Goal: Task Accomplishment & Management: Complete application form

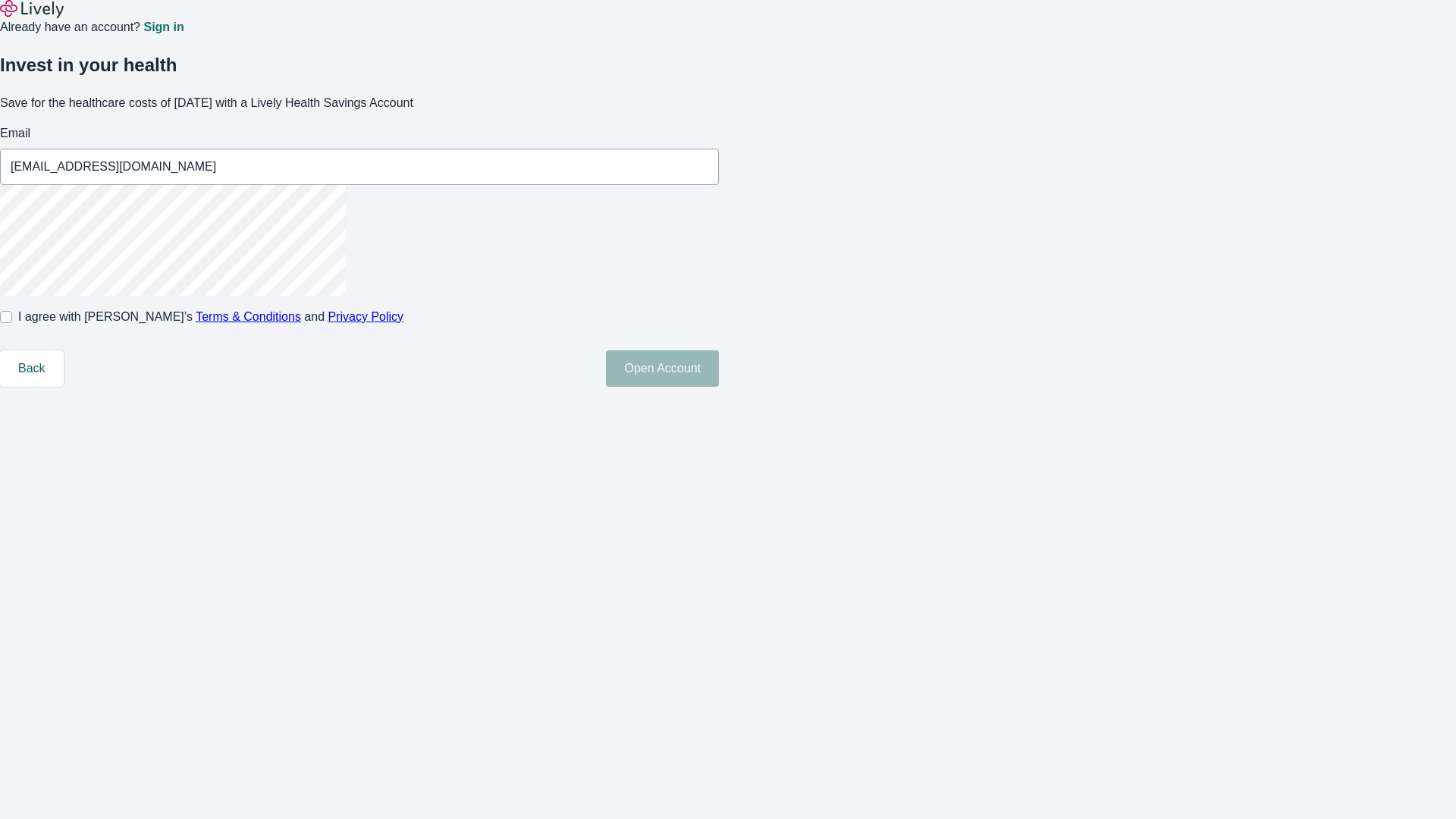
click at [12, 323] on input "I agree with Lively’s Terms & Conditions and Privacy Policy" at bounding box center [6, 317] width 12 height 12
checkbox input "true"
click at [719, 387] on button "Open Account" at bounding box center [662, 369] width 113 height 37
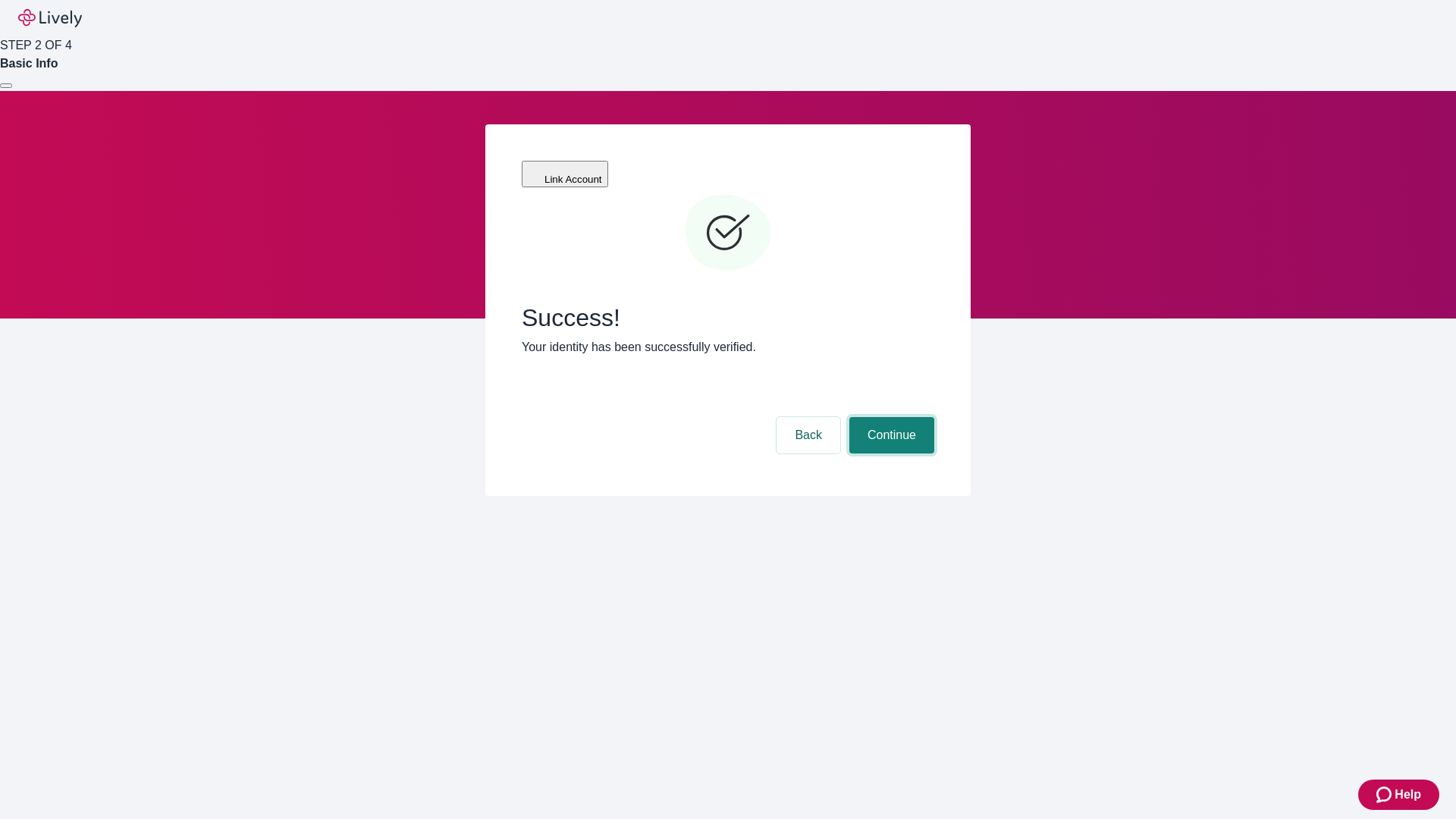
click at [890, 417] on button "Continue" at bounding box center [891, 435] width 85 height 37
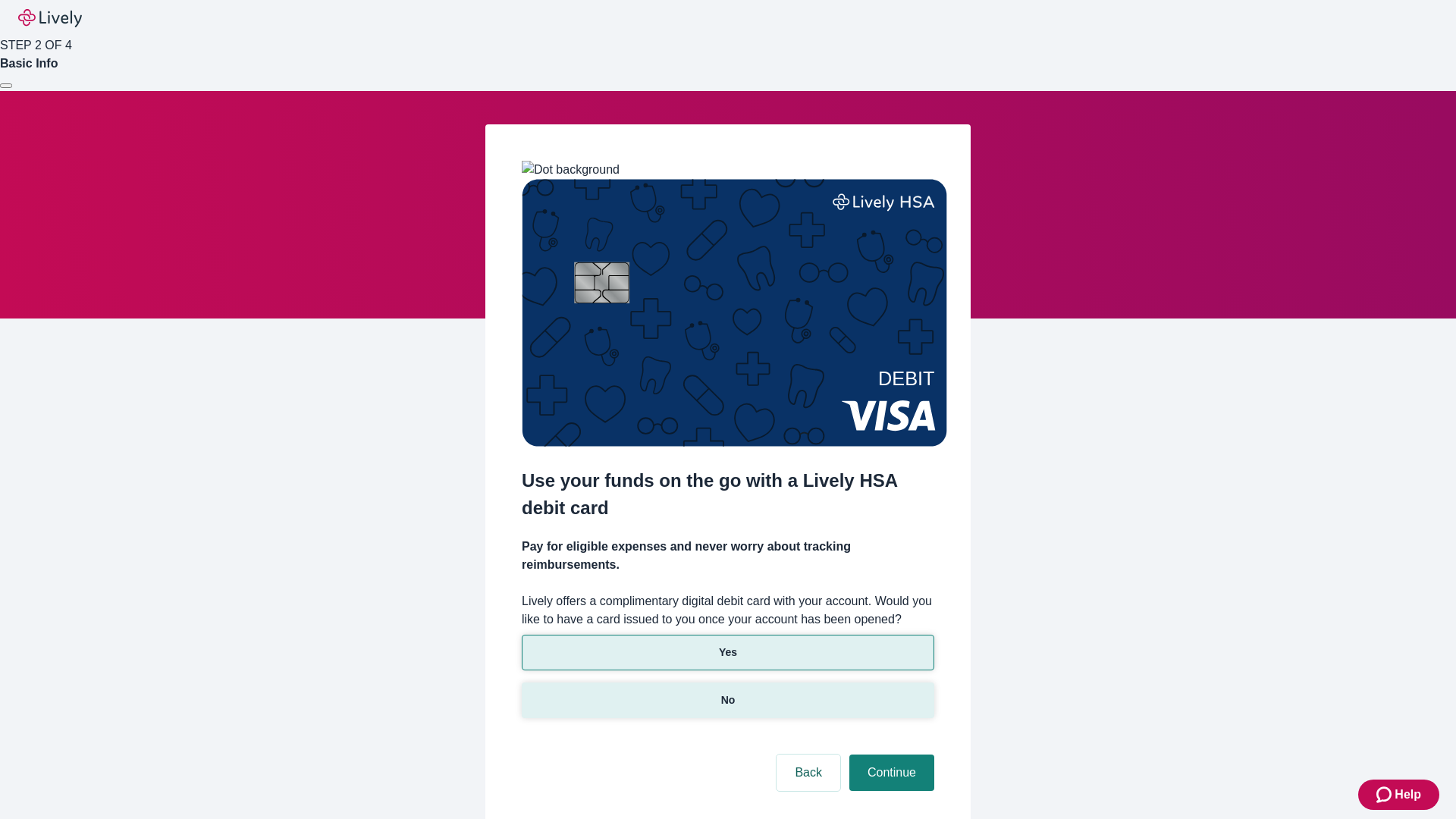
click at [728, 693] on p "No" at bounding box center [728, 700] width 14 height 16
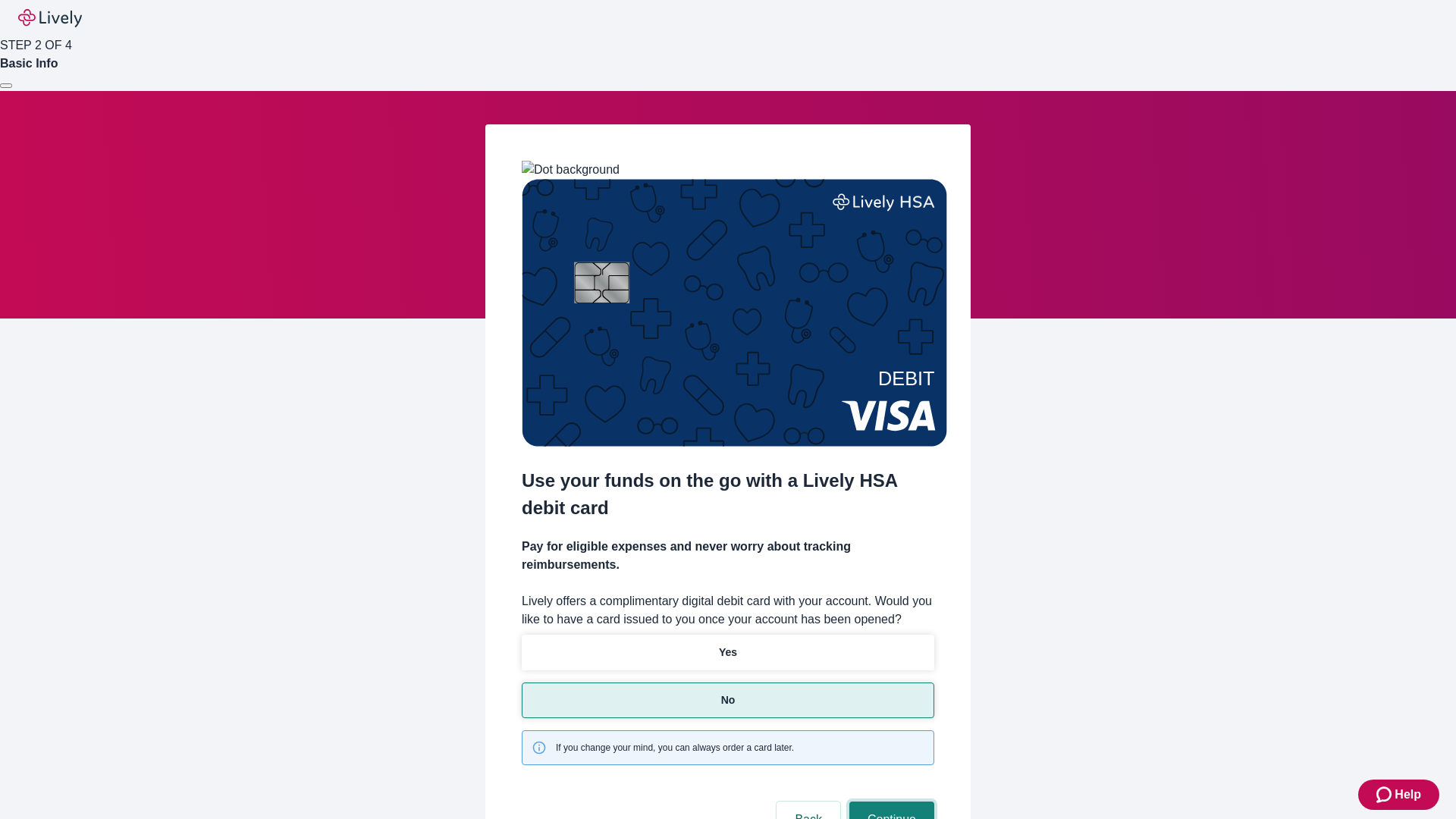
click at [890, 801] on button "Continue" at bounding box center [891, 820] width 85 height 37
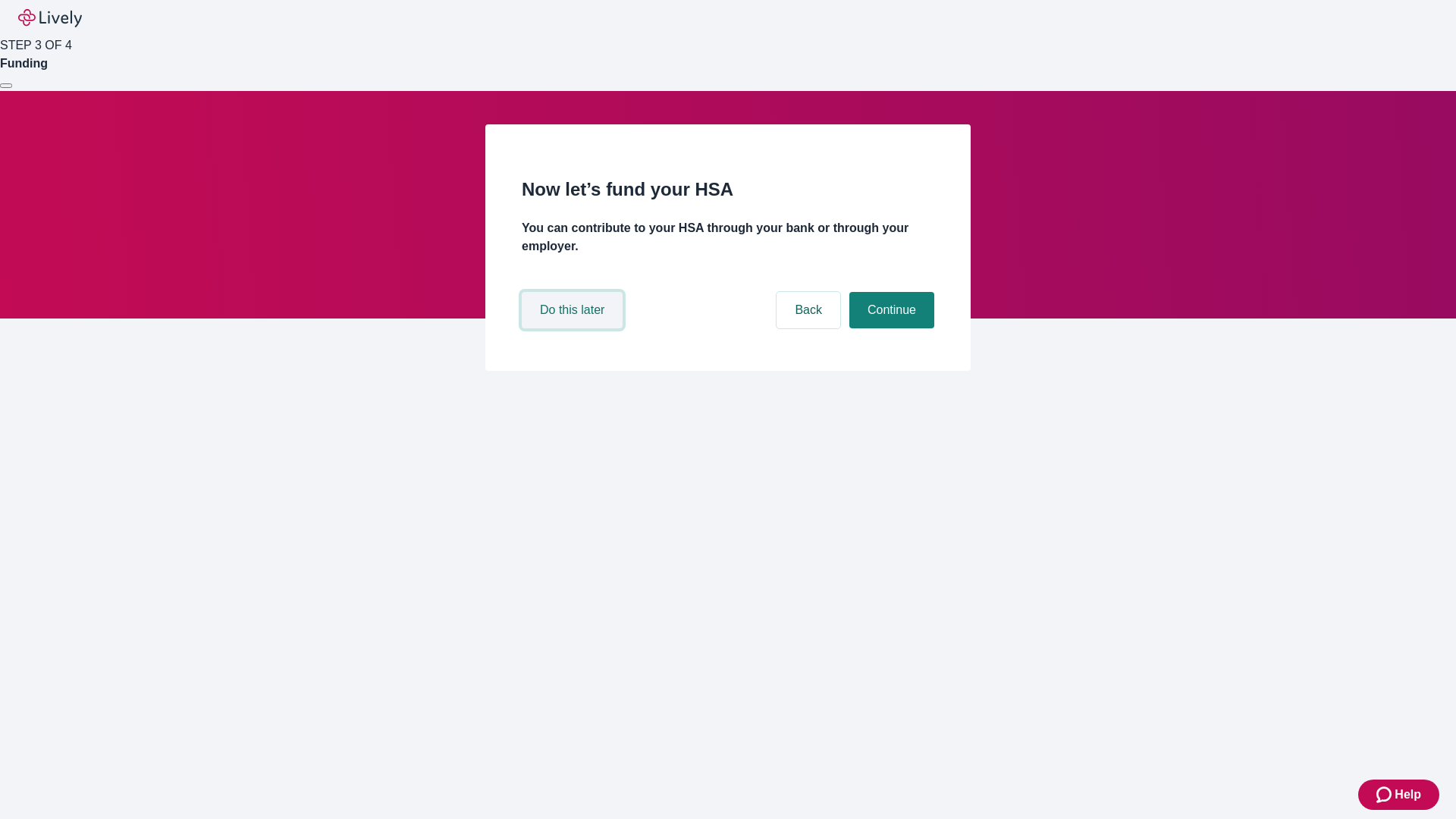
click at [574, 328] on button "Do this later" at bounding box center [572, 310] width 101 height 37
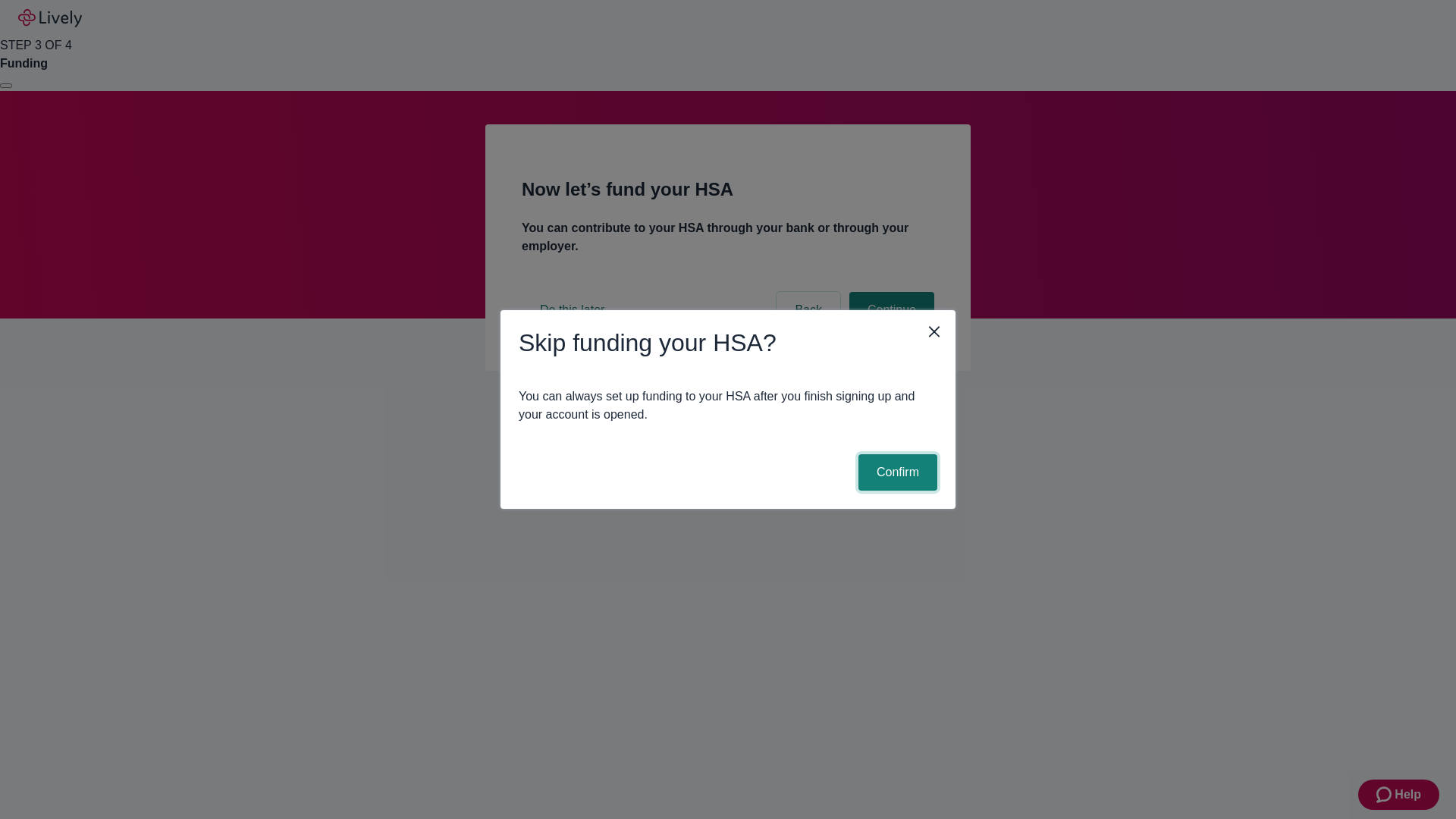
click at [896, 472] on button "Confirm" at bounding box center [898, 472] width 79 height 37
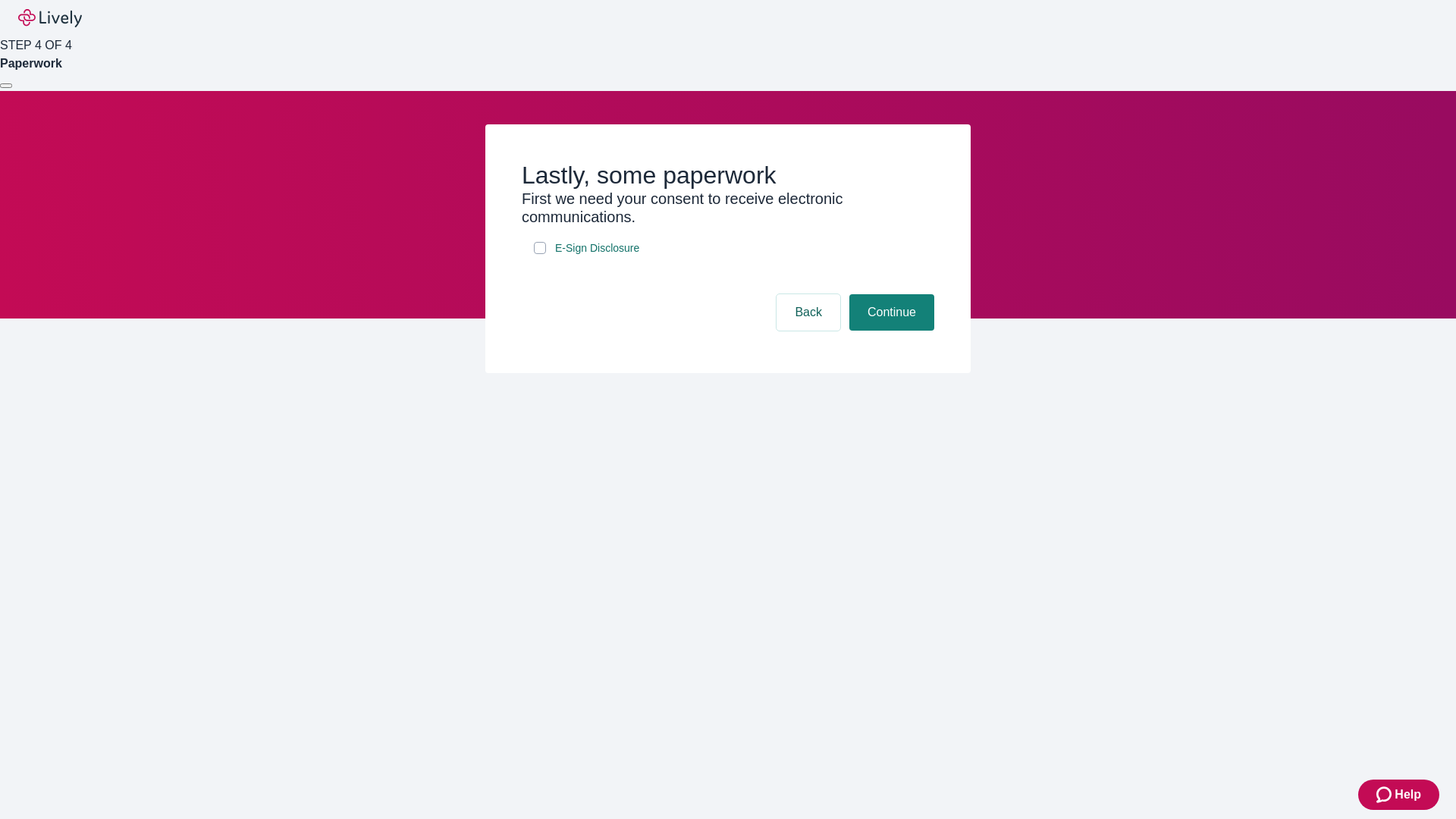
click at [540, 254] on input "E-Sign Disclosure" at bounding box center [540, 248] width 12 height 12
checkbox input "true"
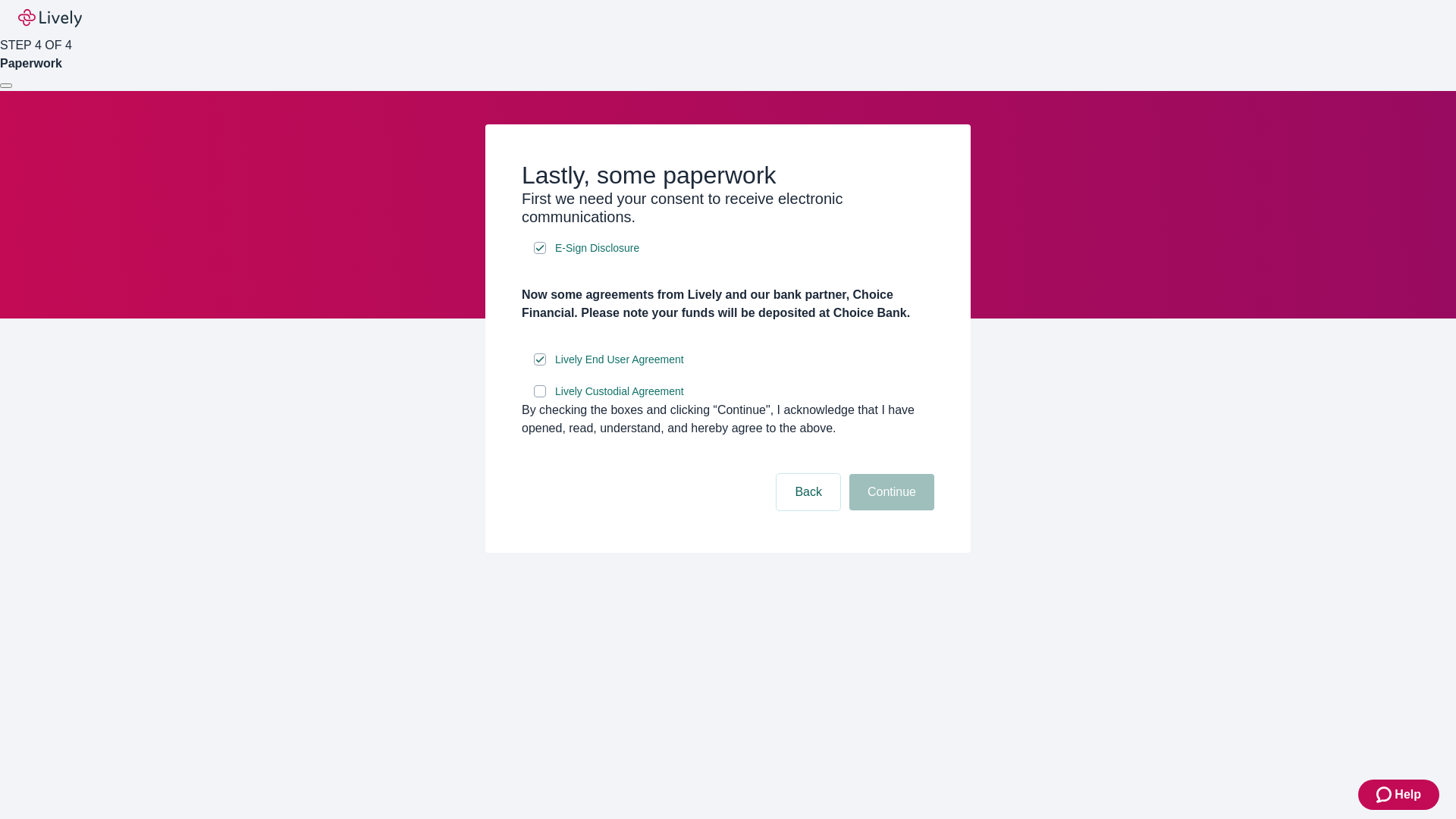
click at [540, 398] on input "Lively Custodial Agreement" at bounding box center [540, 392] width 12 height 12
checkbox input "true"
click at [890, 510] on button "Continue" at bounding box center [891, 492] width 85 height 37
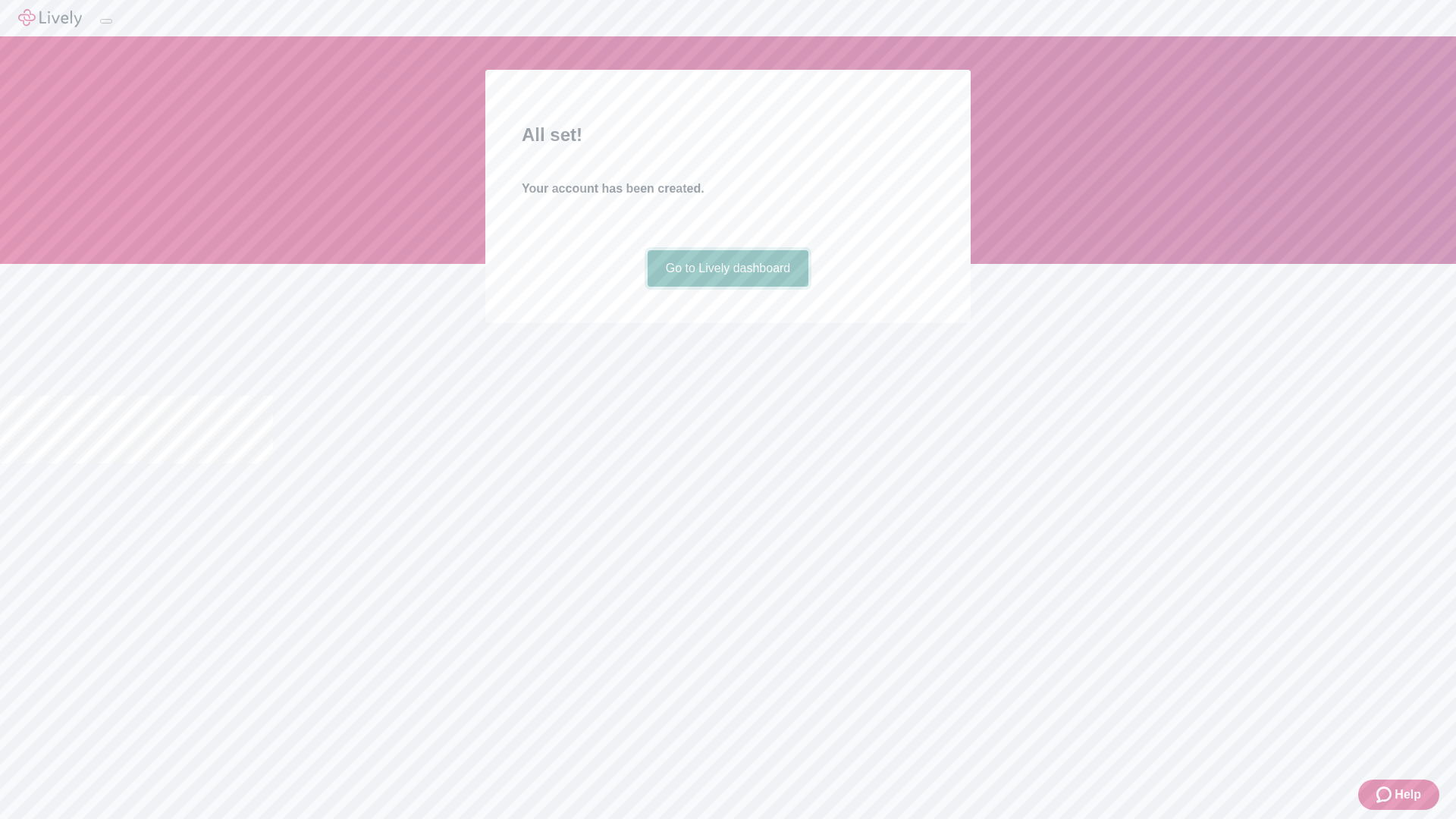
click at [728, 286] on link "Go to Lively dashboard" at bounding box center [728, 268] width 162 height 37
